Goal: Task Accomplishment & Management: Manage account settings

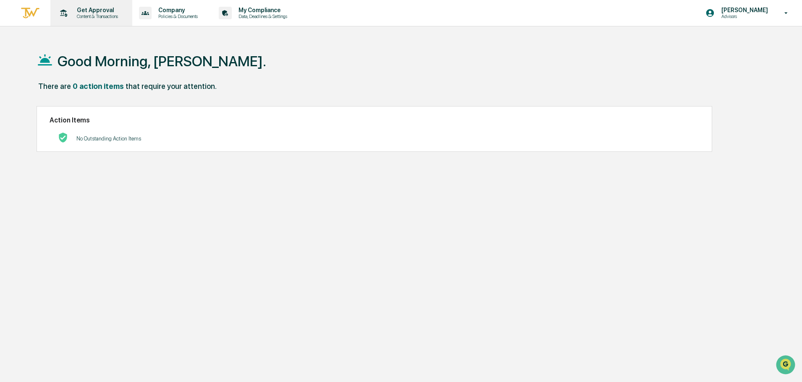
click at [99, 13] on p "Get Approval" at bounding box center [96, 10] width 52 height 7
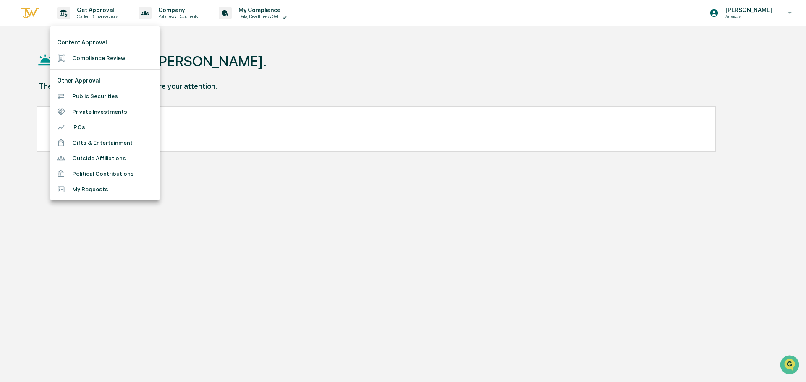
click at [116, 62] on li "Compliance Review" at bounding box center [104, 58] width 109 height 16
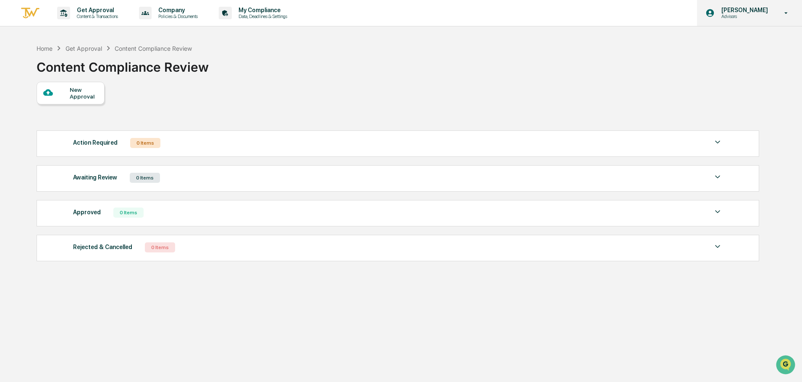
click at [727, 11] on p "[PERSON_NAME]" at bounding box center [744, 10] width 58 height 7
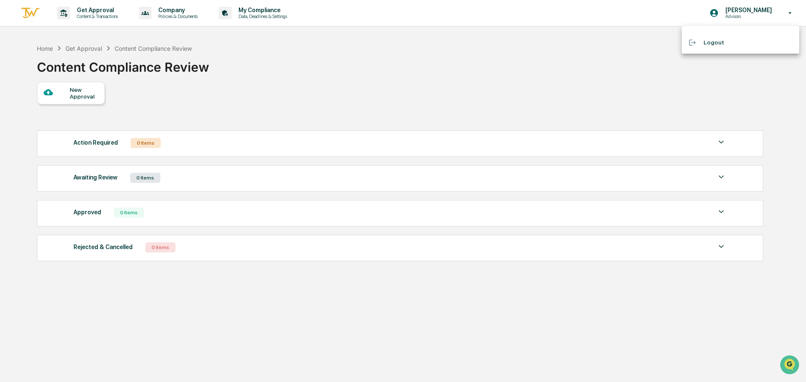
click at [360, 58] on div at bounding box center [403, 191] width 806 height 382
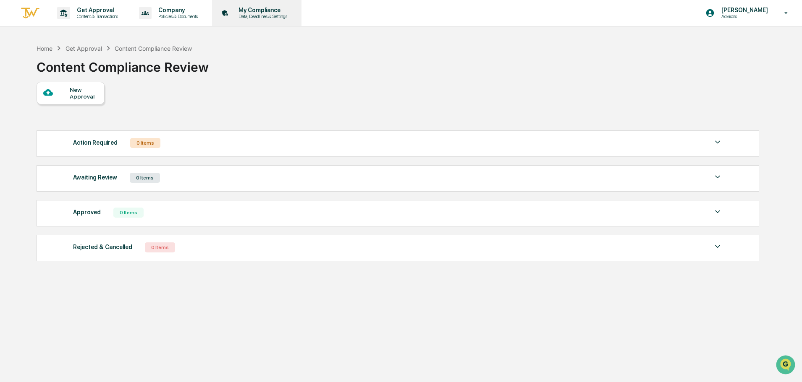
click at [256, 4] on div "My Compliance Data, Deadlines & Settings" at bounding box center [255, 13] width 81 height 26
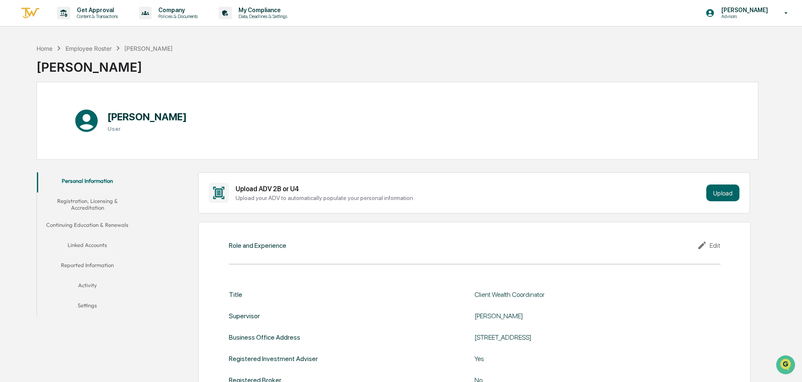
click at [82, 243] on button "Linked Accounts" at bounding box center [87, 247] width 101 height 20
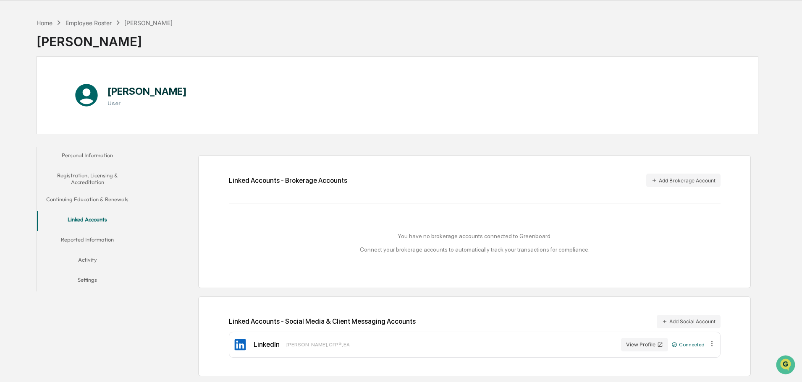
scroll to position [40, 0]
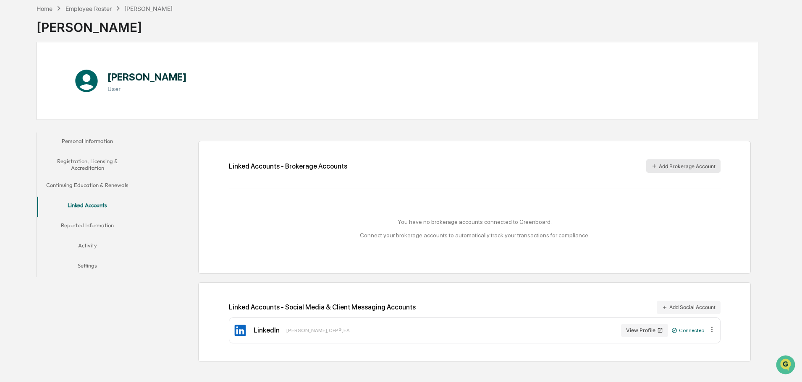
click at [673, 161] on button "Add Brokerage Account" at bounding box center [683, 166] width 74 height 13
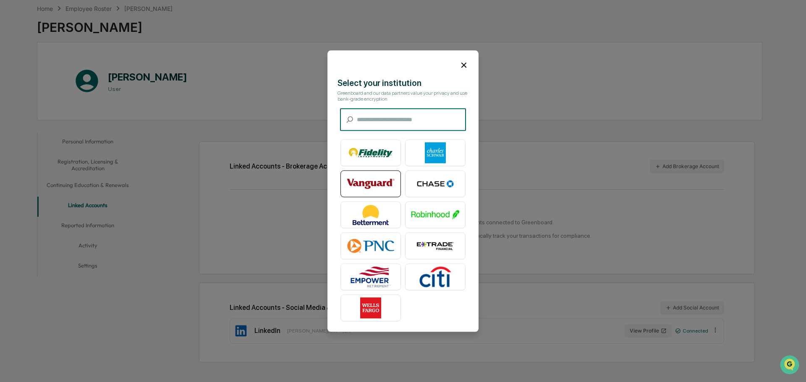
click at [356, 183] on img at bounding box center [371, 183] width 48 height 21
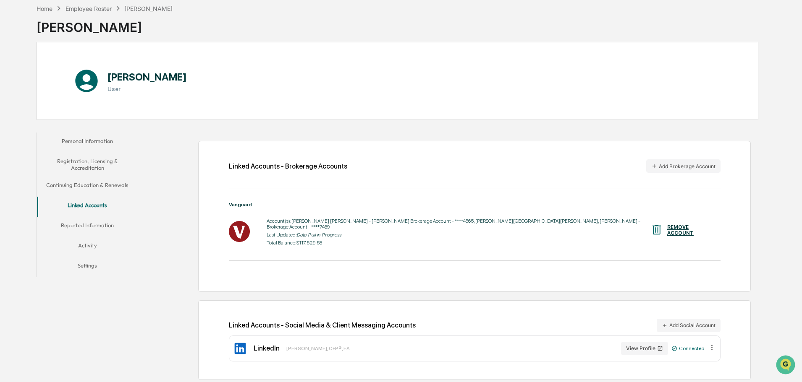
click at [300, 232] on icon "Data Pull In Progress" at bounding box center [319, 235] width 44 height 6
click at [665, 165] on button "Add Brokerage Account" at bounding box center [683, 166] width 74 height 13
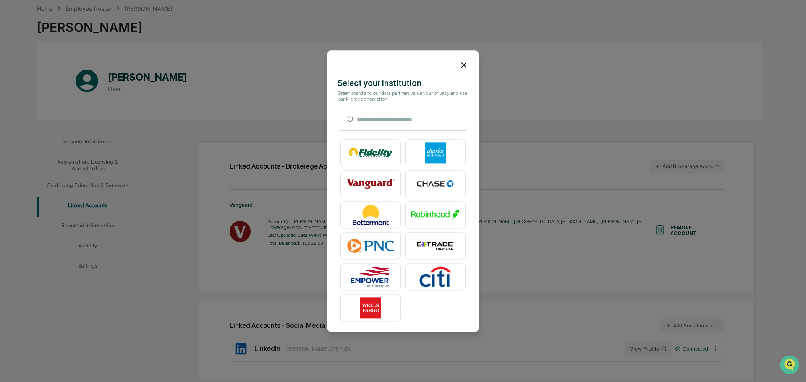
click at [461, 63] on icon at bounding box center [463, 65] width 5 height 5
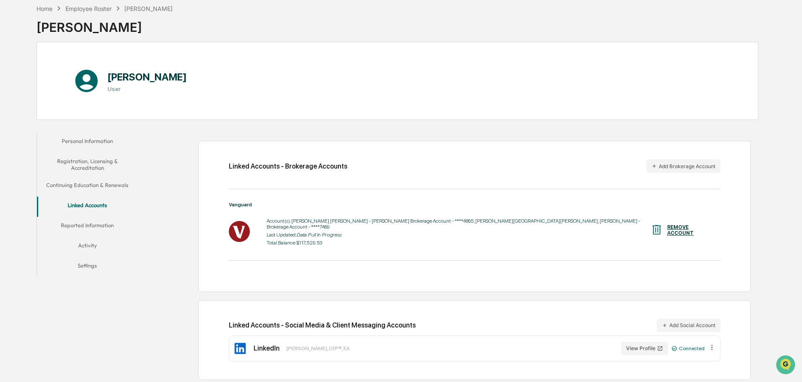
click at [85, 222] on button "Reported Information" at bounding box center [87, 227] width 101 height 20
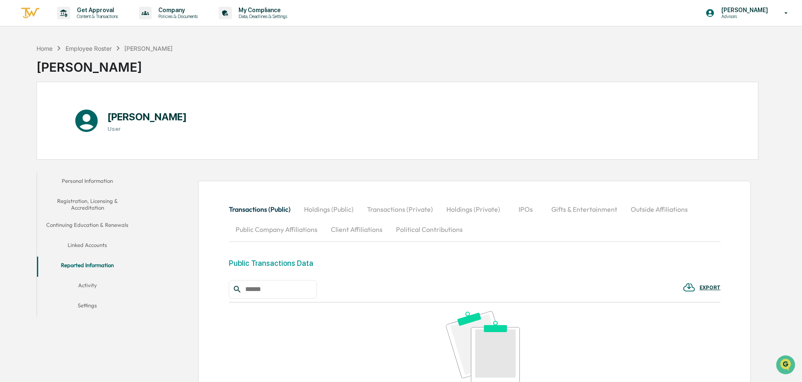
click at [89, 286] on button "Activity" at bounding box center [87, 287] width 101 height 20
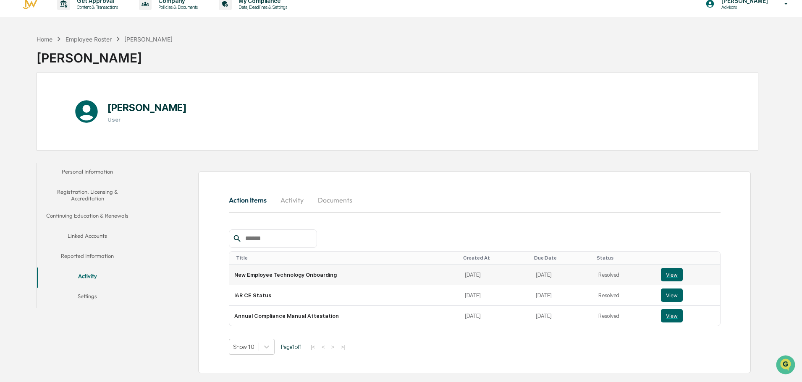
scroll to position [40, 0]
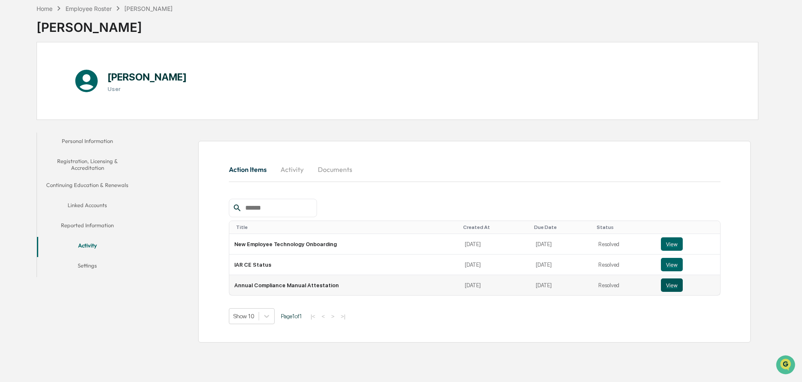
click at [664, 283] on button "View" at bounding box center [672, 285] width 22 height 13
click at [266, 322] on body "Get Approval Content & Transactions Company Policies & Documents My Compliance …" at bounding box center [401, 171] width 802 height 422
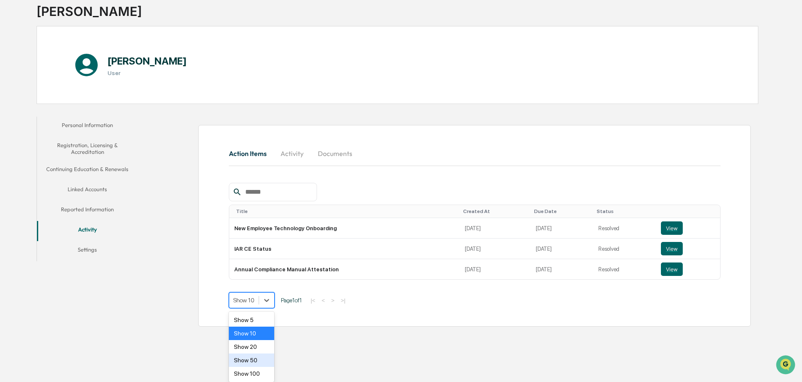
click at [257, 360] on div "Show 50" at bounding box center [252, 360] width 46 height 13
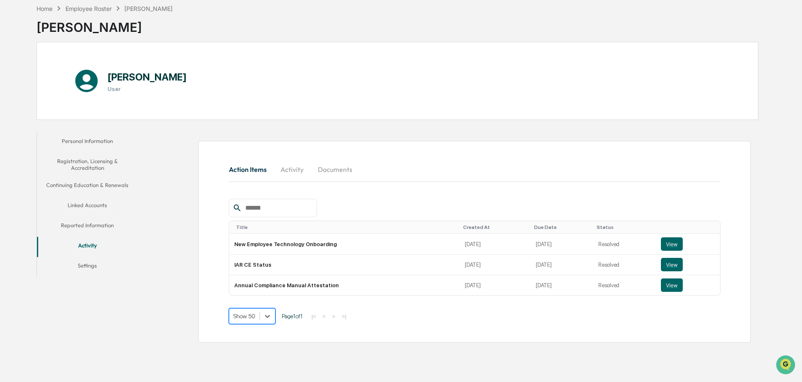
click at [298, 166] on button "Activity" at bounding box center [292, 170] width 38 height 20
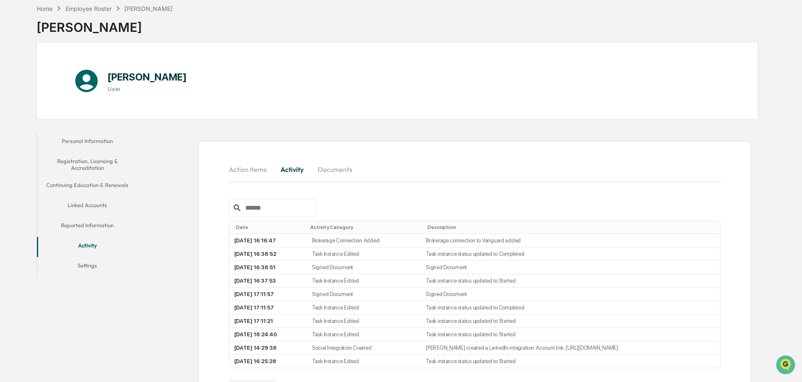
click at [349, 174] on button "Documents" at bounding box center [335, 170] width 48 height 20
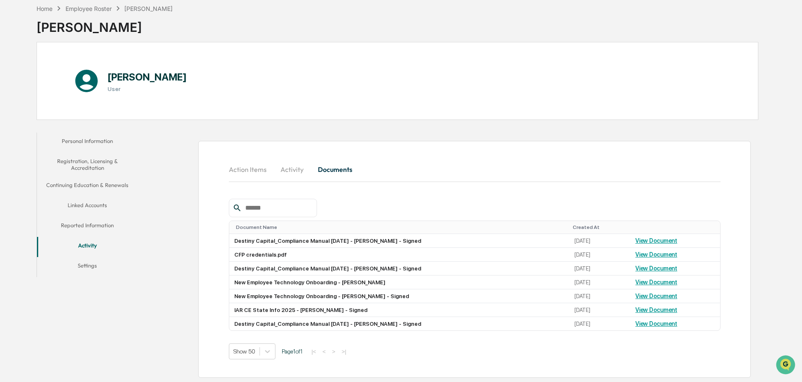
click at [87, 207] on button "Linked Accounts" at bounding box center [87, 207] width 101 height 20
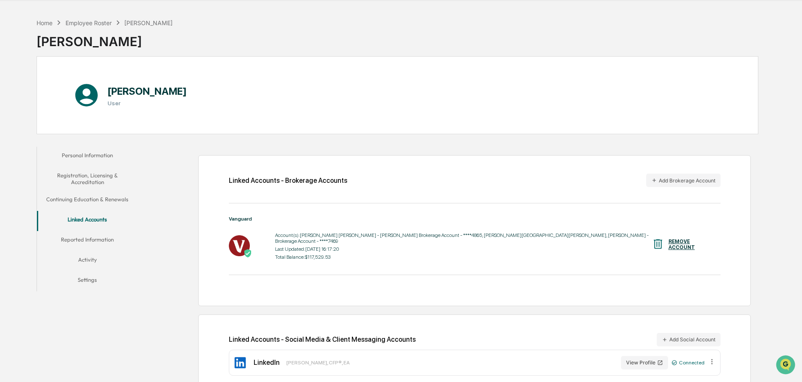
scroll to position [40, 0]
